Goal: Information Seeking & Learning: Find specific fact

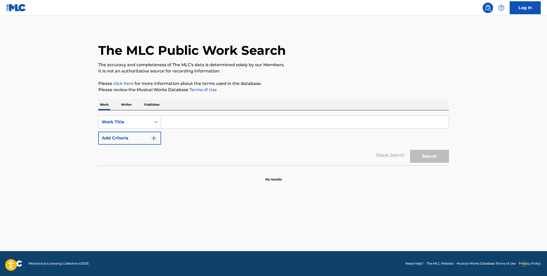
click at [193, 121] on input "Search Form" at bounding box center [305, 122] width 288 height 12
type input "MISS LUXURY"
click at [410, 150] on button "Search" at bounding box center [429, 156] width 39 height 13
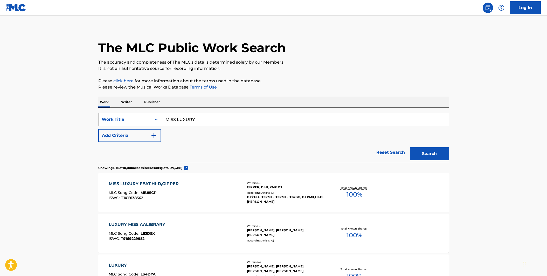
scroll to position [3, 0]
click at [212, 183] on div "MISS LUXURY FEAT.HI-D,GIPPER MLC Song Code : MB85CP ISWC : T1019138362" at bounding box center [175, 191] width 133 height 23
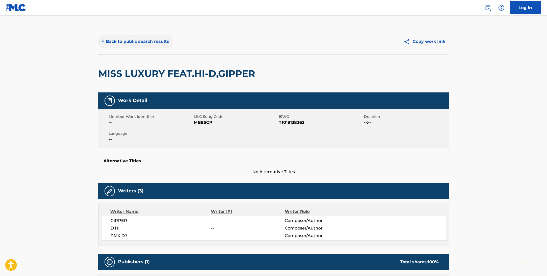
click at [132, 42] on button "< Back to public search results" at bounding box center [135, 41] width 75 height 13
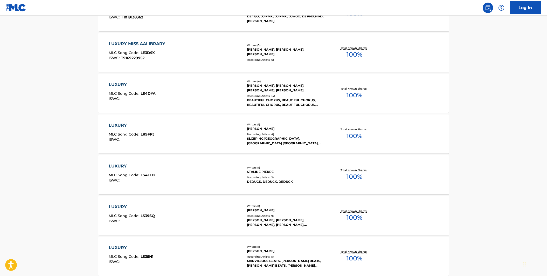
scroll to position [133, 0]
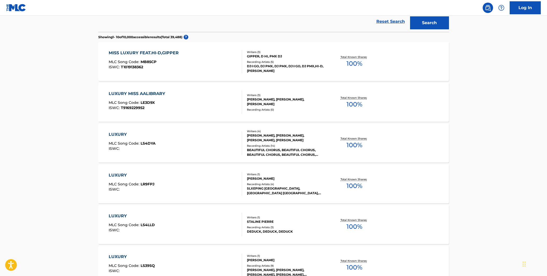
click at [186, 64] on div "MISS LUXURY FEAT.HI-D,GIPPER MLC Song Code : MB85CP ISWC : T1019138362" at bounding box center [175, 61] width 133 height 23
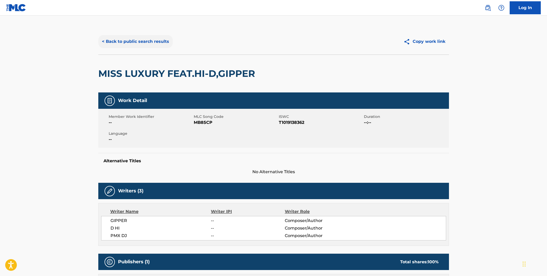
click at [135, 43] on button "< Back to public search results" at bounding box center [135, 41] width 75 height 13
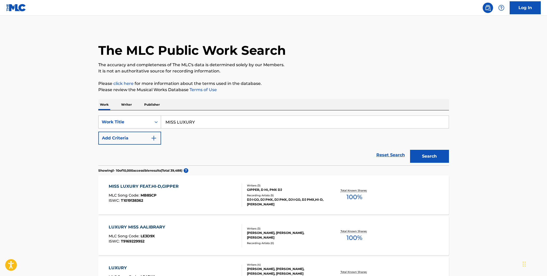
click at [159, 122] on div "Search Form" at bounding box center [156, 121] width 9 height 9
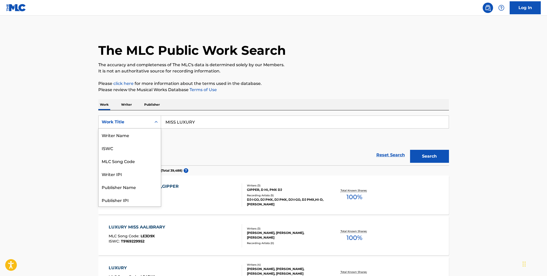
scroll to position [26, 0]
click at [150, 131] on div "MLC Song Code" at bounding box center [130, 135] width 62 height 13
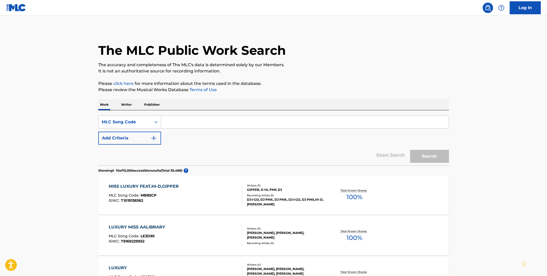
click at [168, 123] on input "Search Form" at bounding box center [305, 122] width 288 height 12
paste input "DD859G)"
click at [410, 150] on button "Search" at bounding box center [429, 156] width 39 height 13
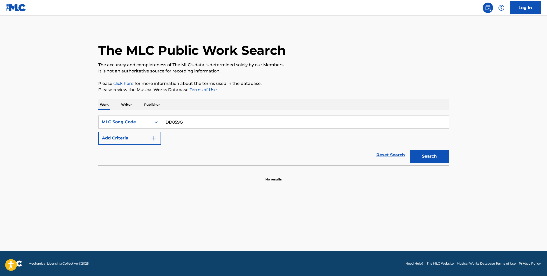
type input "DD859G"
click at [410, 150] on button "Search" at bounding box center [429, 156] width 39 height 13
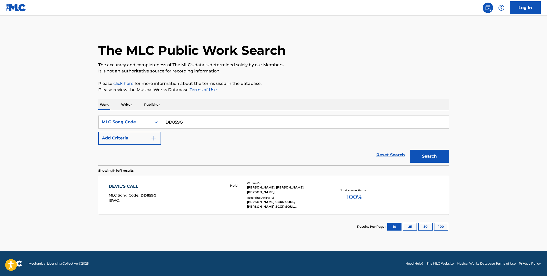
click at [212, 198] on div "DEVIL'S CALL MLC Song Code : DD859G ISWC : Hold" at bounding box center [175, 194] width 133 height 23
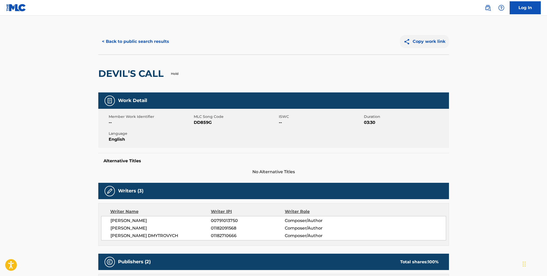
click at [432, 42] on button "Copy work link" at bounding box center [424, 41] width 49 height 13
